Goal: Task Accomplishment & Management: Manage account settings

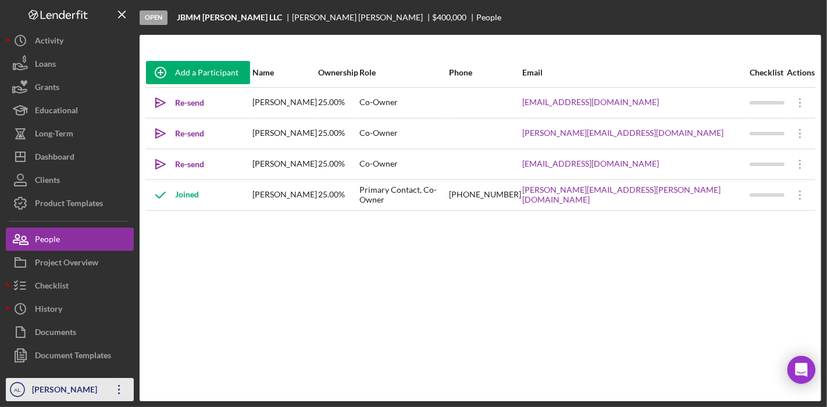
click at [108, 385] on icon "Icon/Overflow" at bounding box center [119, 389] width 29 height 29
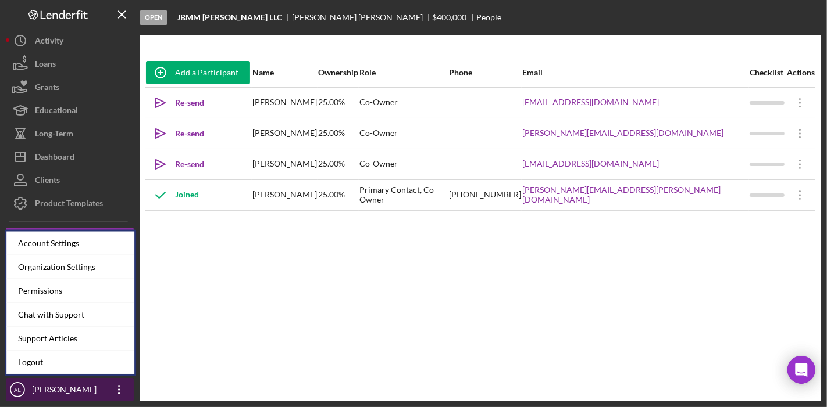
click at [116, 391] on icon "Icon/Overflow" at bounding box center [119, 389] width 29 height 29
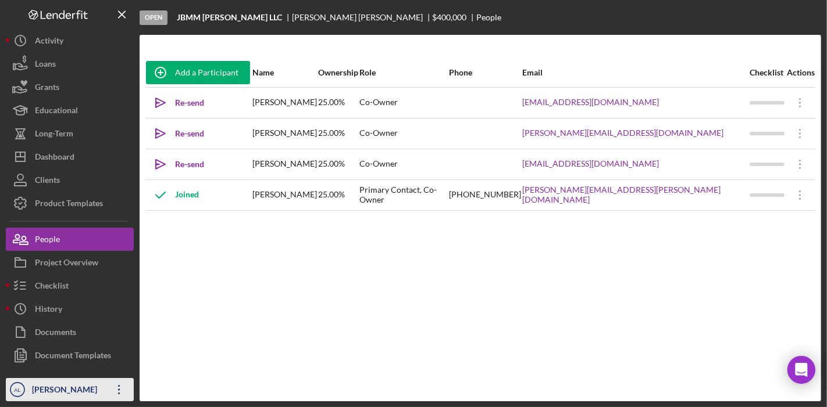
click at [116, 391] on icon "Icon/Overflow" at bounding box center [119, 389] width 29 height 29
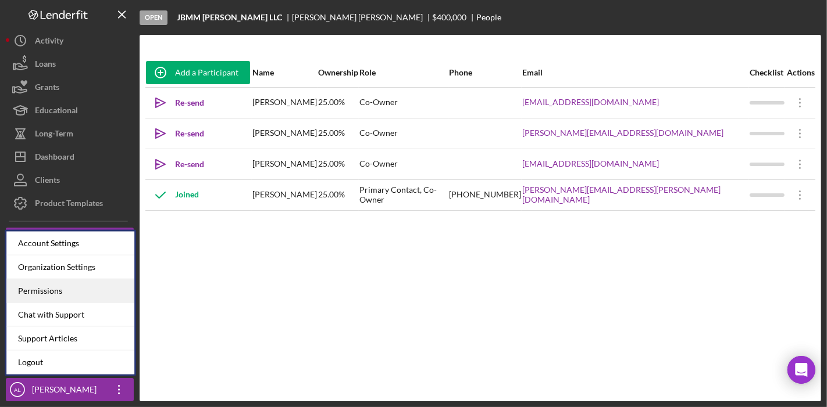
click at [94, 287] on div "Permissions" at bounding box center [70, 292] width 128 height 24
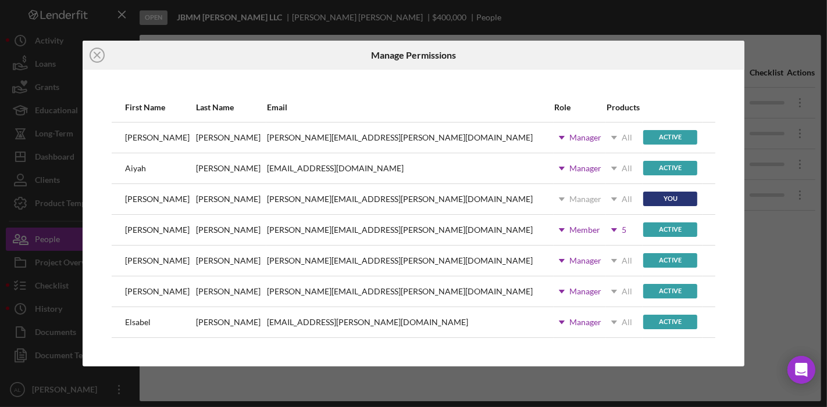
click at [559, 137] on use at bounding box center [562, 137] width 6 height 3
click at [478, 190] on div "Member" at bounding box center [503, 191] width 56 height 17
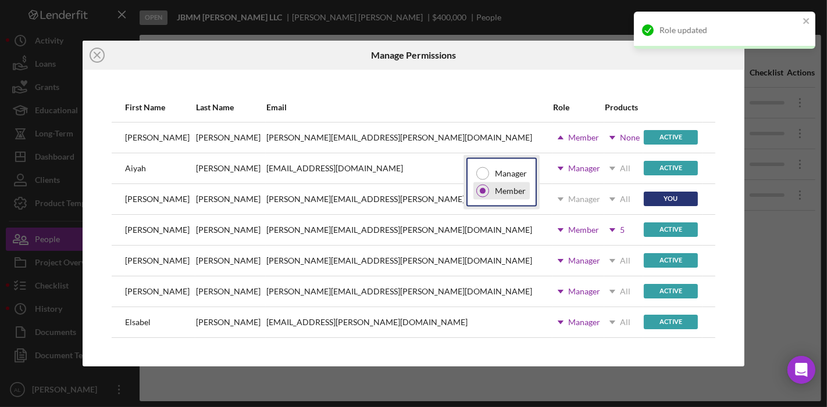
click at [483, 189] on div at bounding box center [483, 191] width 6 height 6
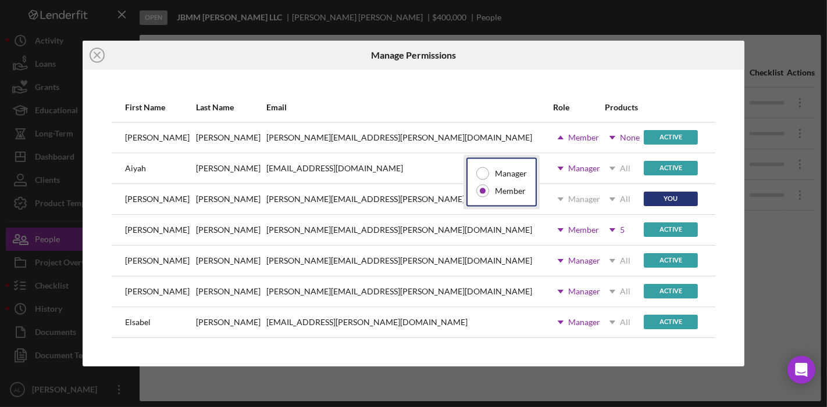
click at [438, 103] on div "Email" at bounding box center [408, 107] width 285 height 9
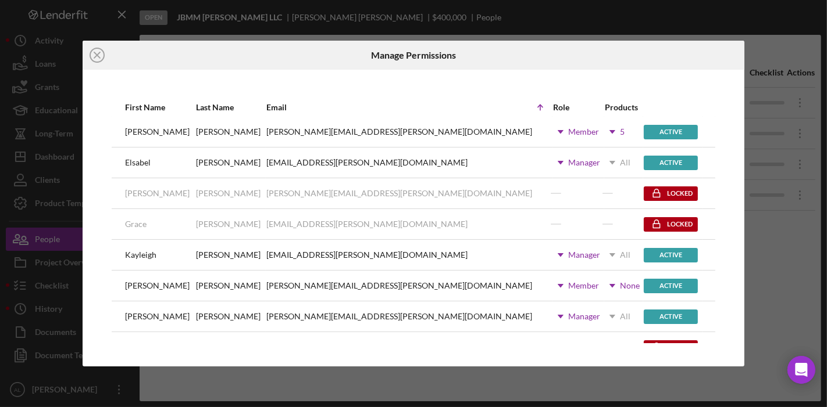
scroll to position [110, 0]
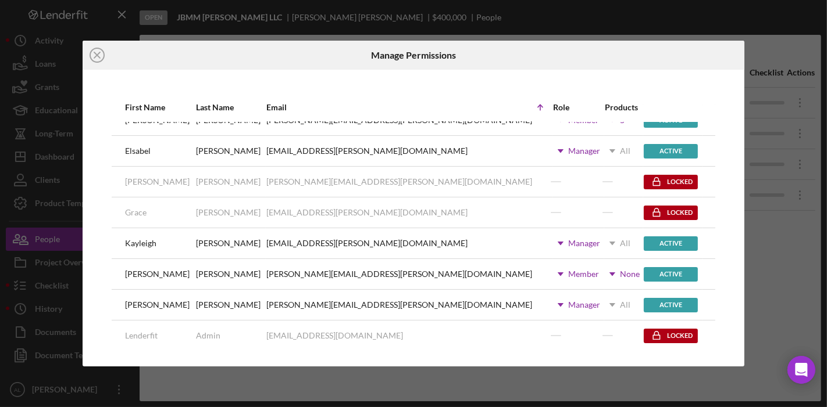
click at [546, 241] on icon "Icon/Dropdown Arrow" at bounding box center [560, 243] width 29 height 29
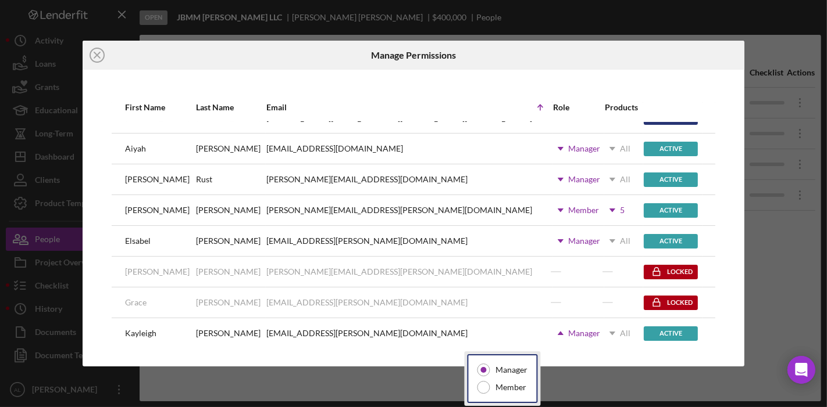
scroll to position [17, 0]
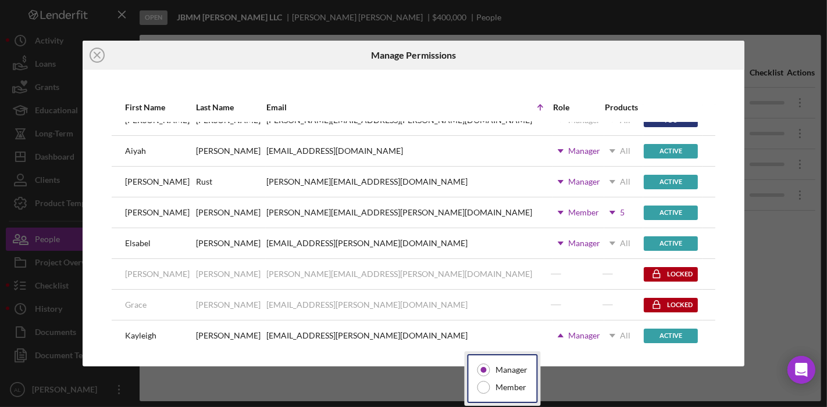
click at [546, 213] on icon "Icon/Dropdown Arrow" at bounding box center [560, 212] width 29 height 29
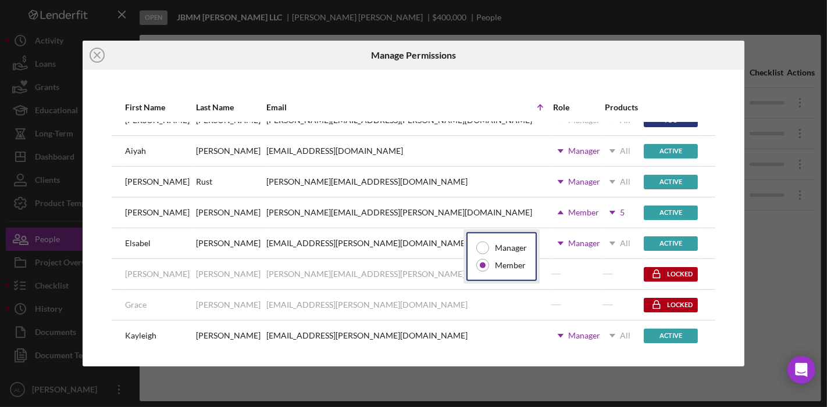
scroll to position [0, 0]
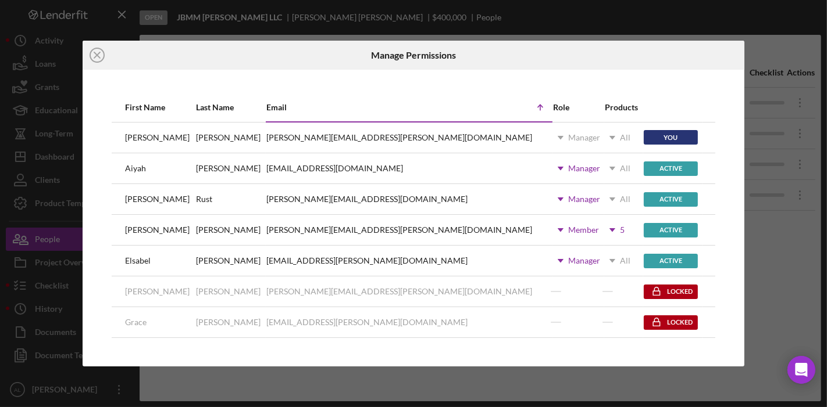
click at [666, 100] on div at bounding box center [672, 108] width 58 height 28
click at [546, 257] on icon "Icon/Dropdown Arrow" at bounding box center [560, 260] width 29 height 29
click at [485, 316] on div at bounding box center [483, 313] width 13 height 13
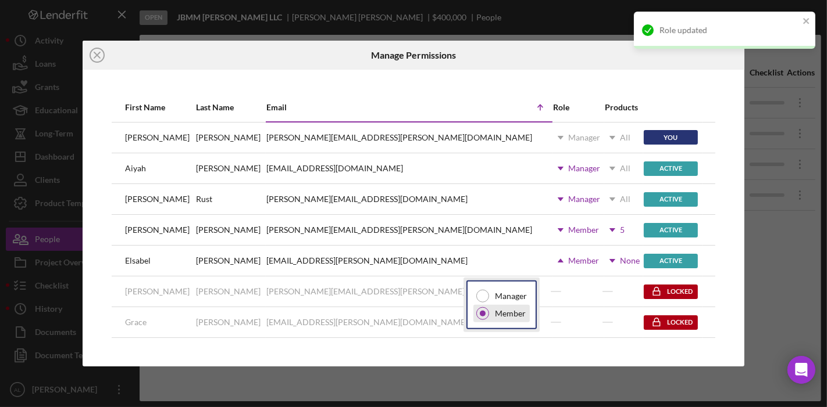
click at [485, 316] on div at bounding box center [482, 313] width 13 height 13
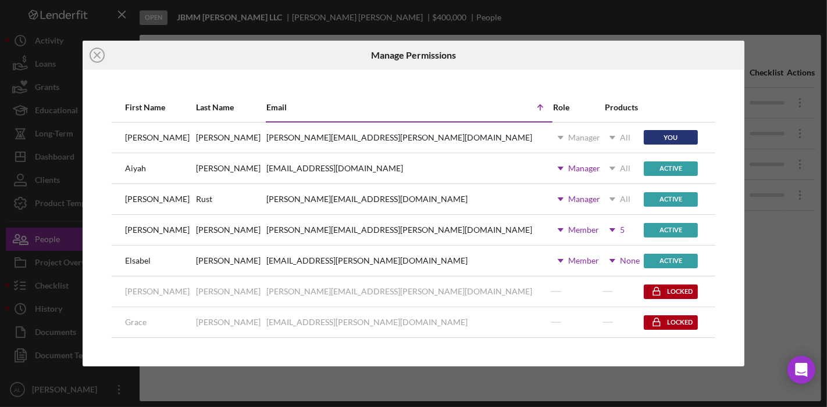
click at [557, 200] on use at bounding box center [560, 199] width 6 height 3
click at [483, 252] on div at bounding box center [483, 252] width 13 height 13
click at [569, 66] on div at bounding box center [634, 55] width 220 height 29
click at [557, 170] on use at bounding box center [560, 168] width 6 height 3
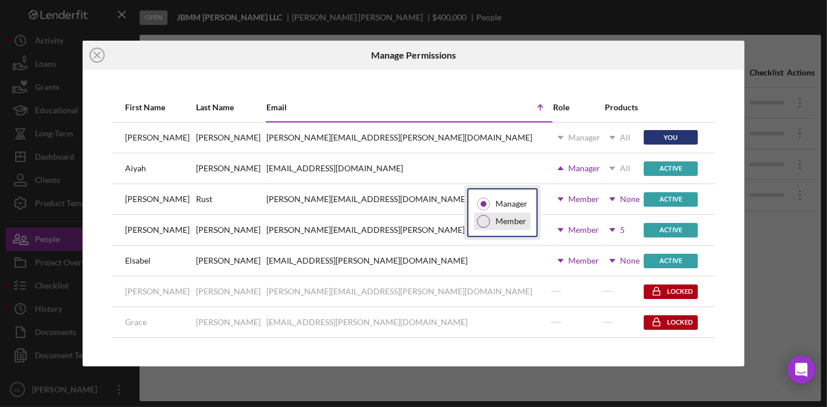
click at [482, 222] on div at bounding box center [483, 221] width 13 height 13
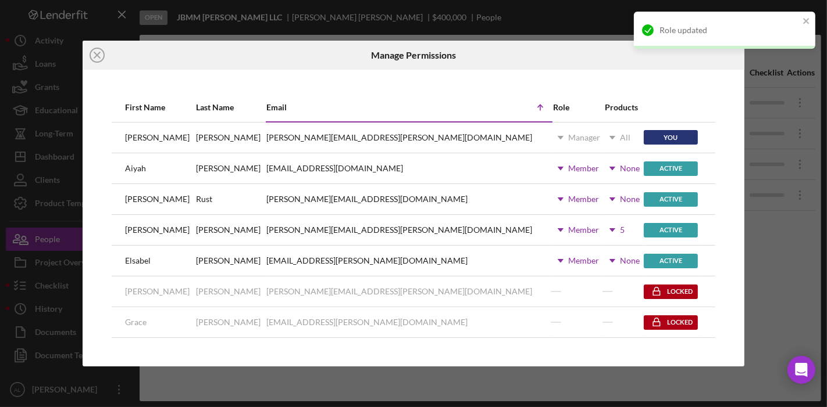
click at [530, 81] on div "First Name Last Name Email Icon/Table Sort Arrow Role Products [PERSON_NAME] [P…" at bounding box center [413, 218] width 661 height 297
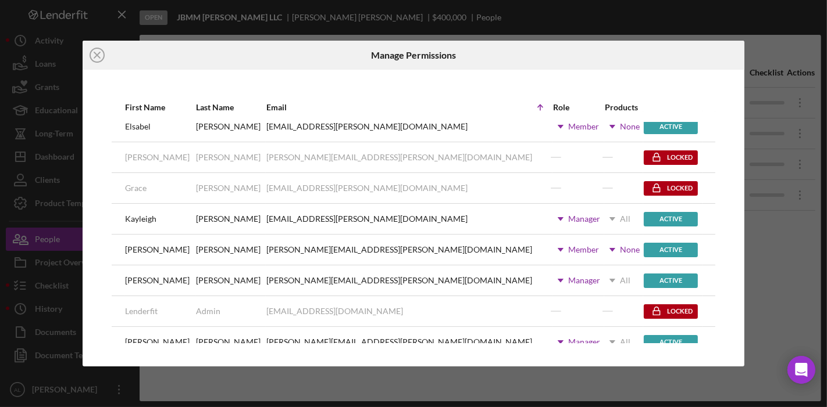
scroll to position [141, 0]
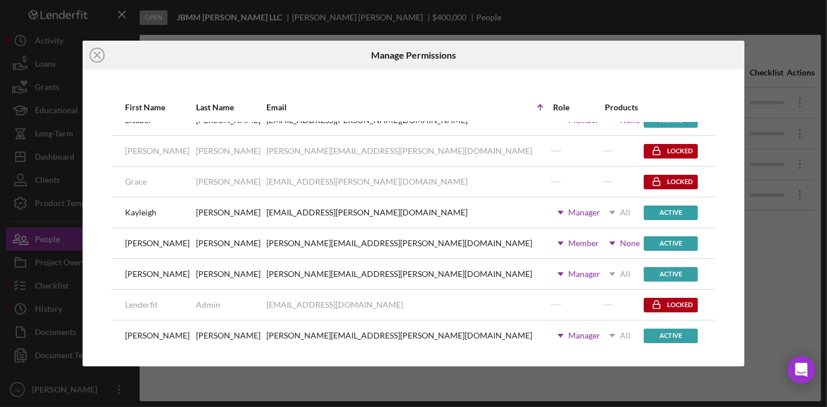
click at [546, 276] on icon "Icon/Dropdown Arrow" at bounding box center [560, 274] width 29 height 29
click at [482, 322] on div at bounding box center [483, 326] width 13 height 13
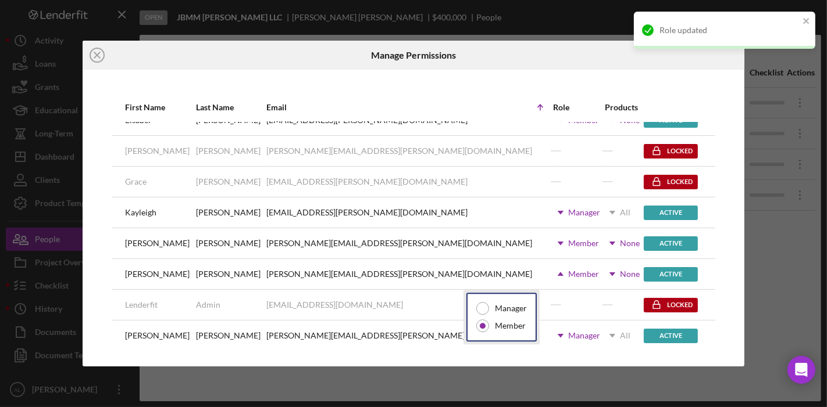
scroll to position [152, 0]
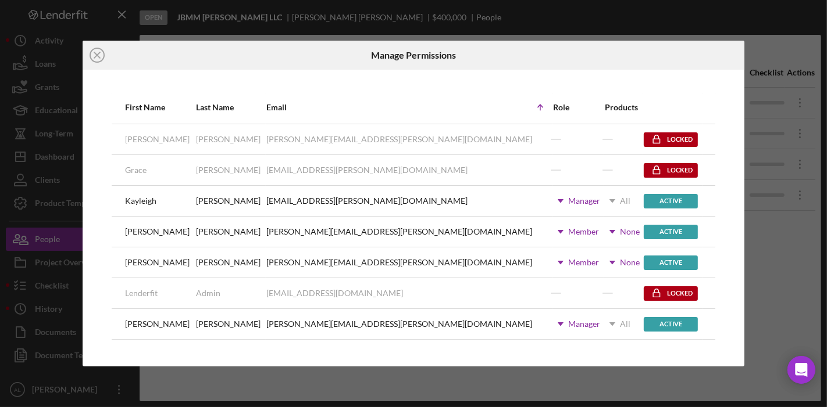
click at [552, 68] on div at bounding box center [634, 55] width 220 height 29
click at [557, 323] on use at bounding box center [560, 324] width 6 height 3
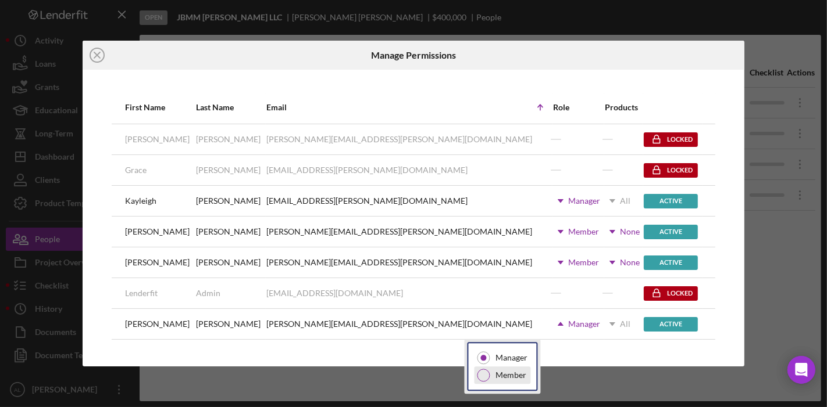
click at [481, 375] on div at bounding box center [483, 375] width 13 height 13
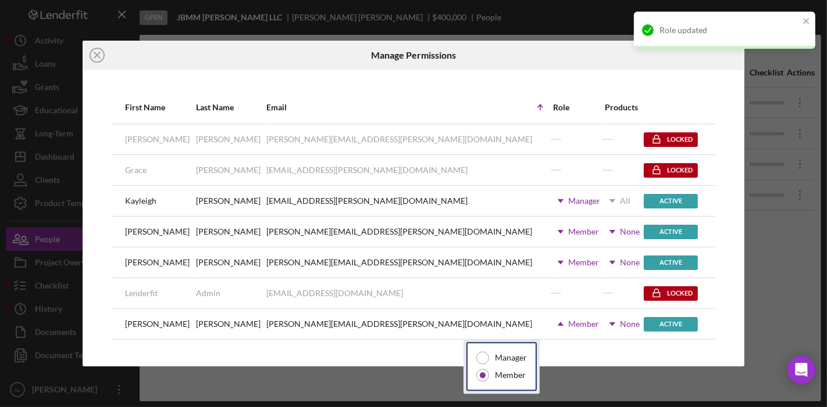
click at [588, 64] on div at bounding box center [634, 55] width 220 height 29
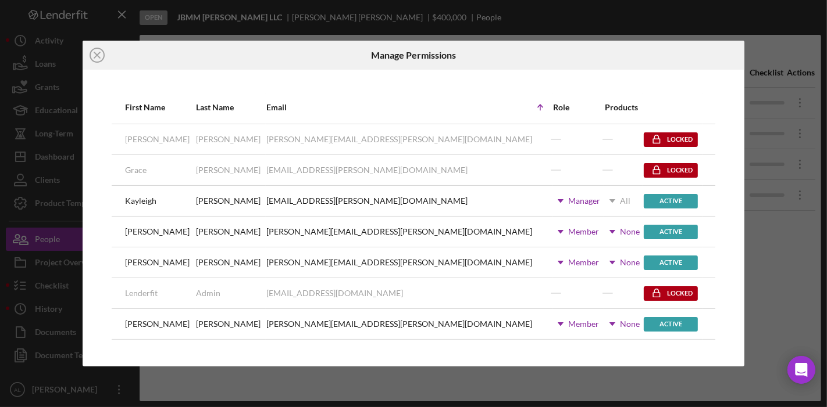
click at [609, 323] on use at bounding box center [612, 324] width 6 height 3
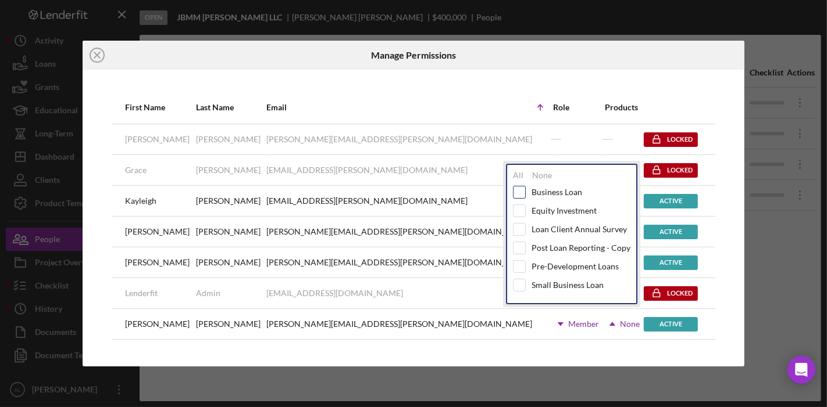
click at [521, 194] on input "checkbox" at bounding box center [519, 193] width 12 height 12
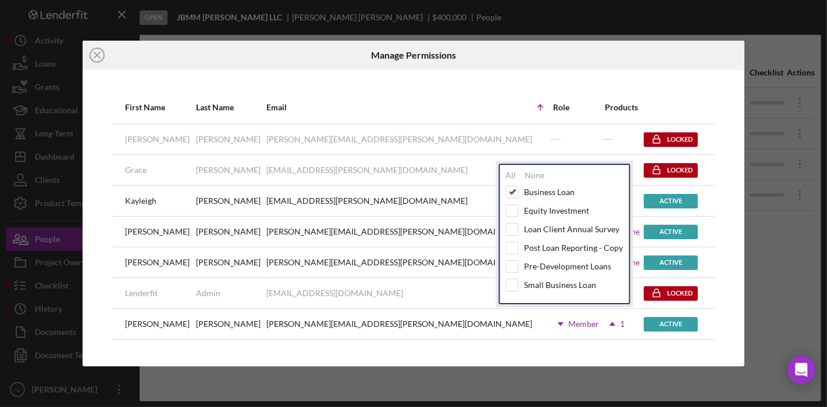
click at [616, 91] on div "First Name Last Name Email Icon/Table Sort Arrow Role Products [PERSON_NAME] [P…" at bounding box center [413, 218] width 661 height 297
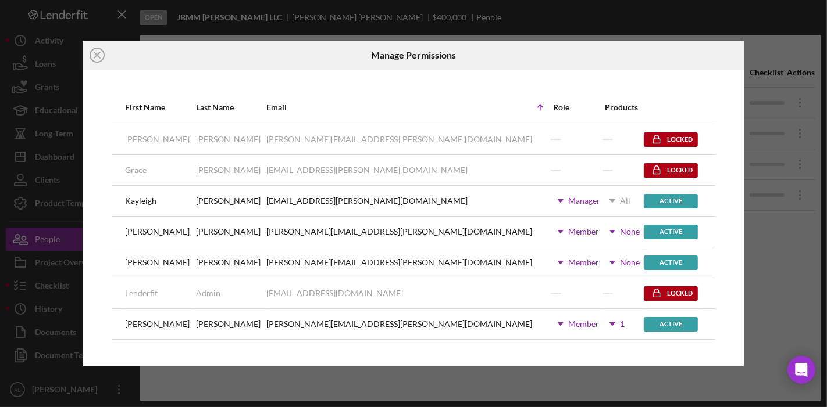
click at [546, 264] on icon "Icon/Dropdown Arrow" at bounding box center [560, 262] width 29 height 29
click at [598, 261] on icon "Icon/Dropdown Arrow" at bounding box center [612, 262] width 29 height 29
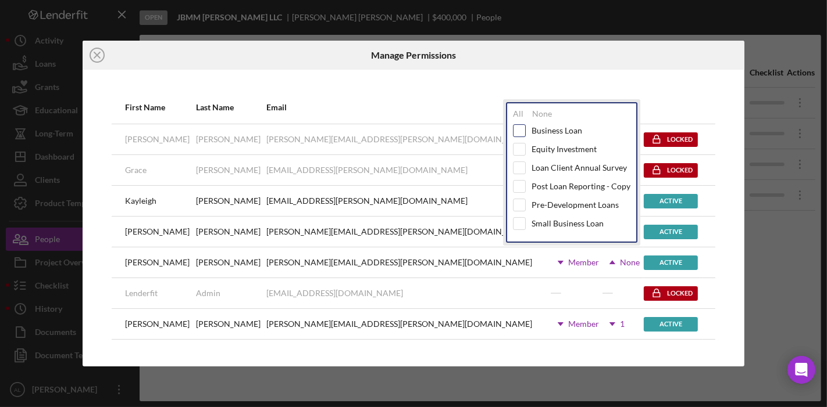
click at [520, 130] on input "checkbox" at bounding box center [519, 131] width 12 height 12
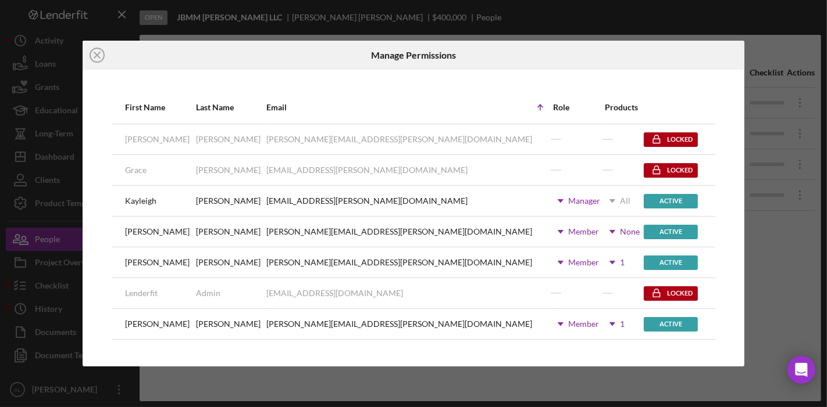
click at [535, 52] on div at bounding box center [634, 55] width 220 height 29
click at [598, 228] on icon "Icon/Dropdown Arrow" at bounding box center [612, 231] width 29 height 29
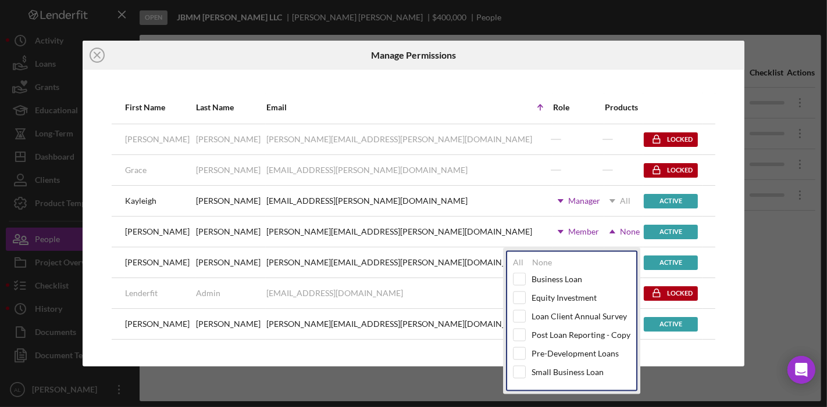
click at [553, 95] on div "Role" at bounding box center [578, 108] width 51 height 28
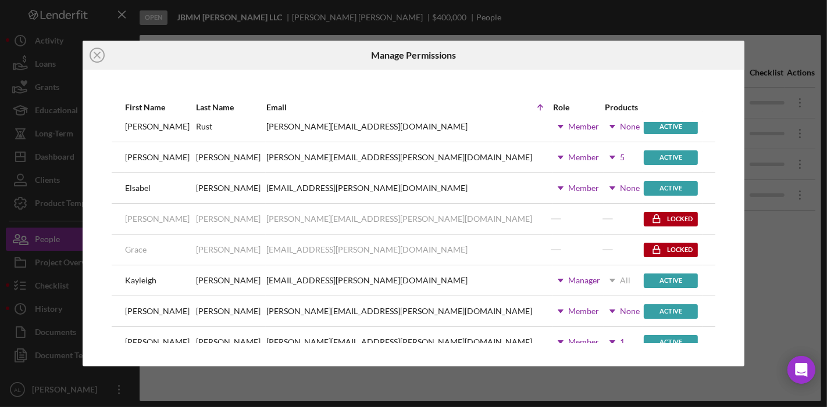
scroll to position [66, 0]
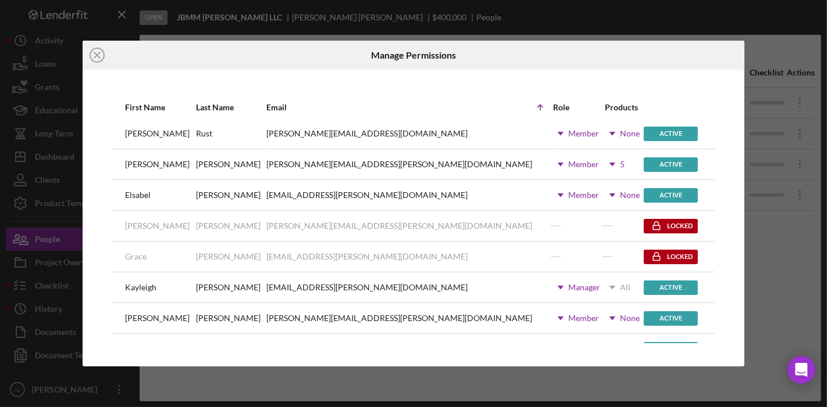
click at [598, 196] on icon "Icon/Dropdown Arrow" at bounding box center [612, 195] width 29 height 29
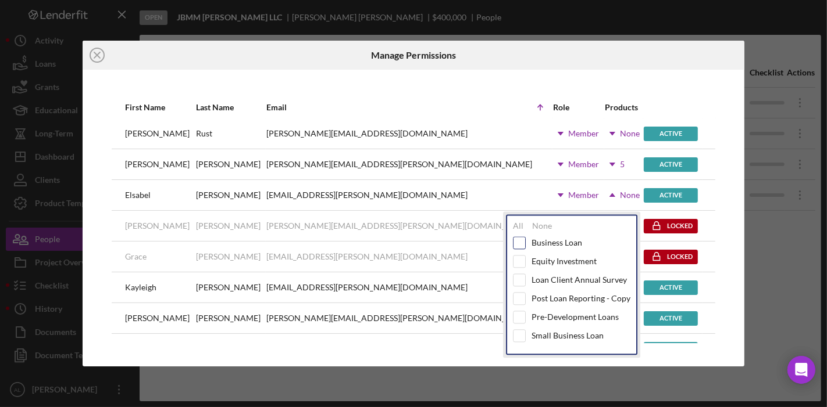
click at [518, 238] on input "checkbox" at bounding box center [519, 244] width 12 height 12
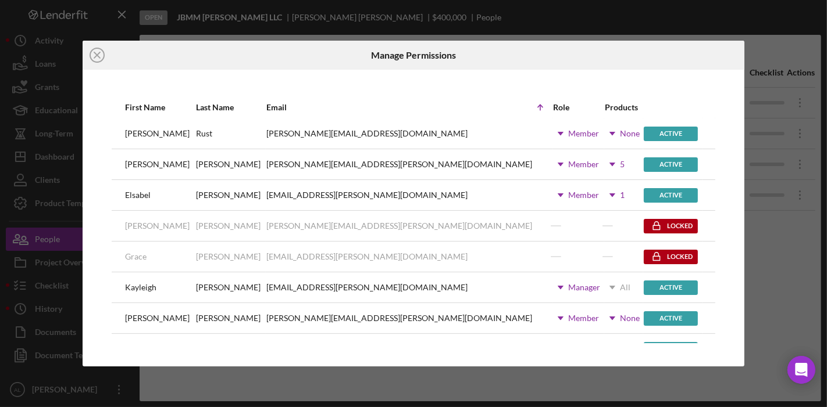
click at [592, 59] on div at bounding box center [634, 55] width 220 height 29
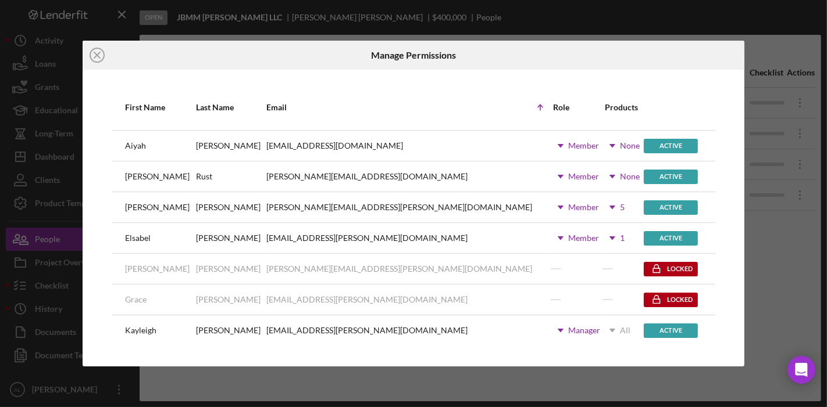
scroll to position [20, 0]
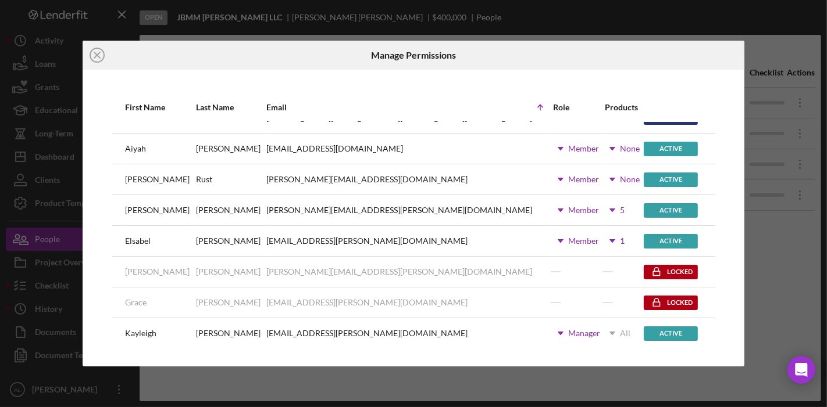
click at [598, 176] on icon "Icon/Dropdown Arrow" at bounding box center [612, 179] width 29 height 29
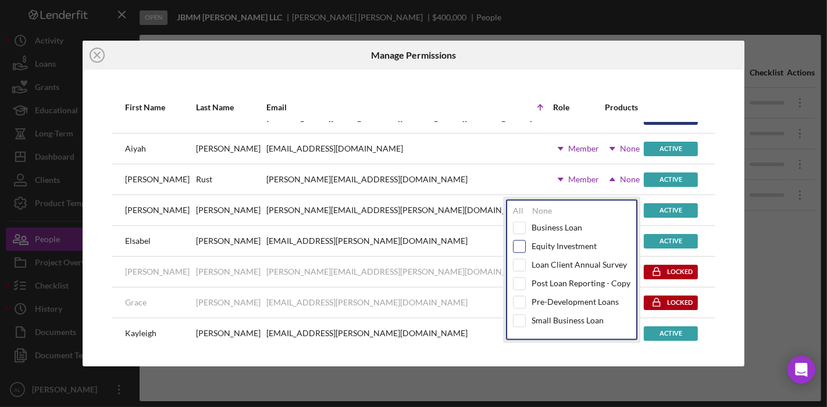
click at [521, 247] on input "checkbox" at bounding box center [519, 247] width 12 height 12
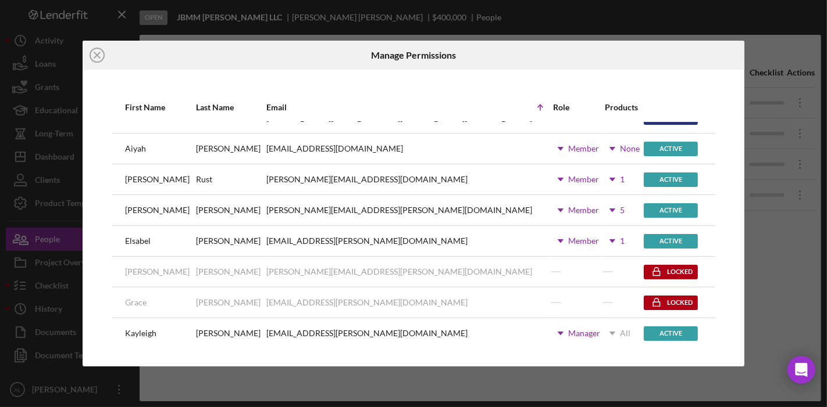
click at [567, 81] on div "First Name Last Name Email Icon/Table Sort Arrow Role Products [PERSON_NAME] [P…" at bounding box center [413, 218] width 661 height 297
click at [598, 151] on icon "Icon/Dropdown Arrow" at bounding box center [612, 148] width 29 height 29
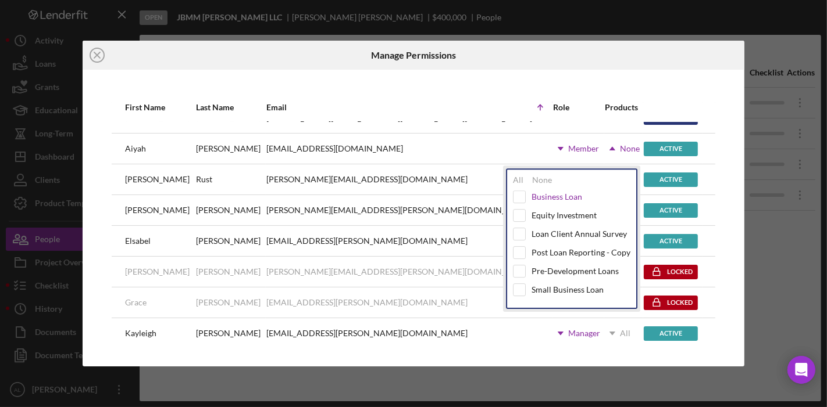
click at [565, 195] on div "Business Loan" at bounding box center [556, 196] width 51 height 9
